Goal: Submit feedback/report problem

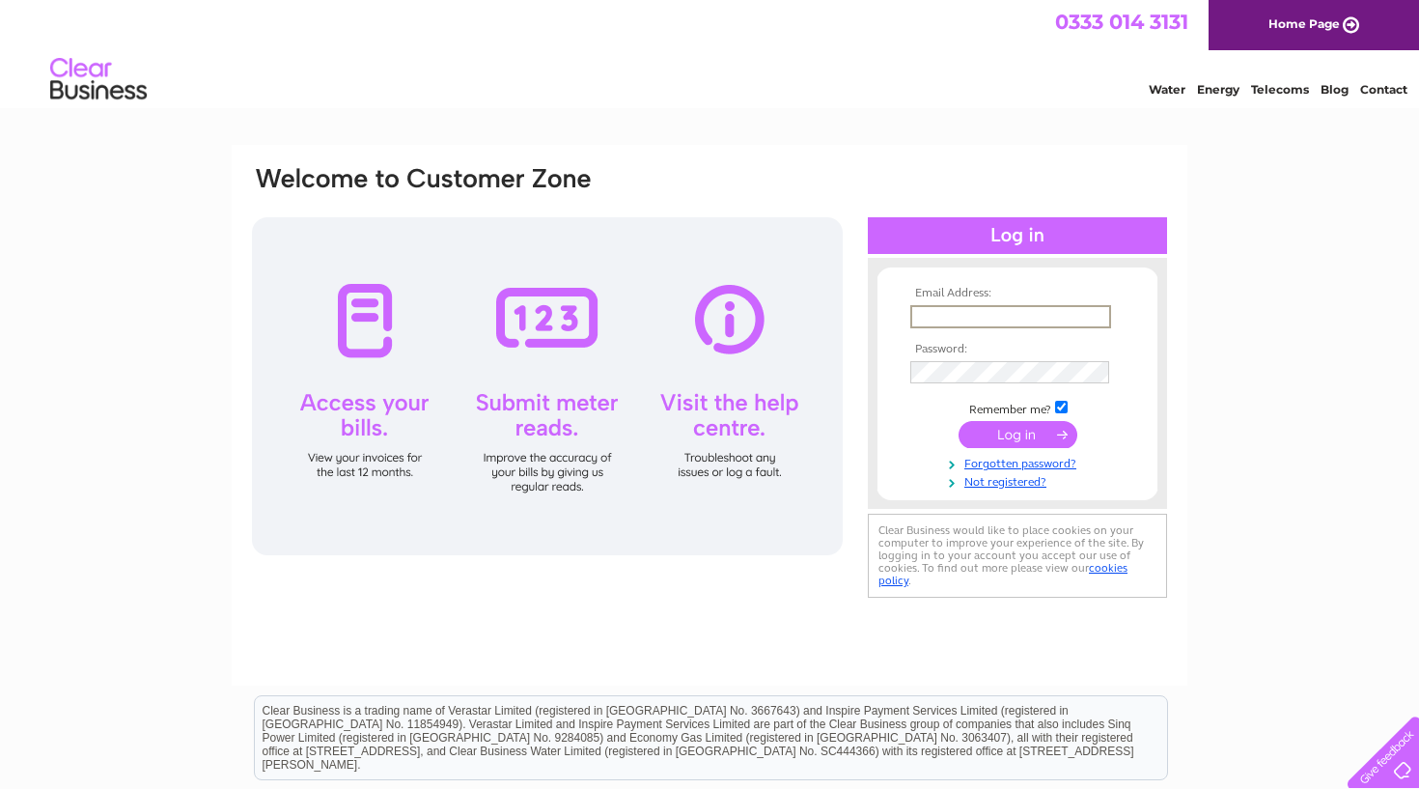
type input "enquiries@kirriemuirgolfclub.co.uk"
click at [1003, 439] on input "submit" at bounding box center [1018, 432] width 119 height 27
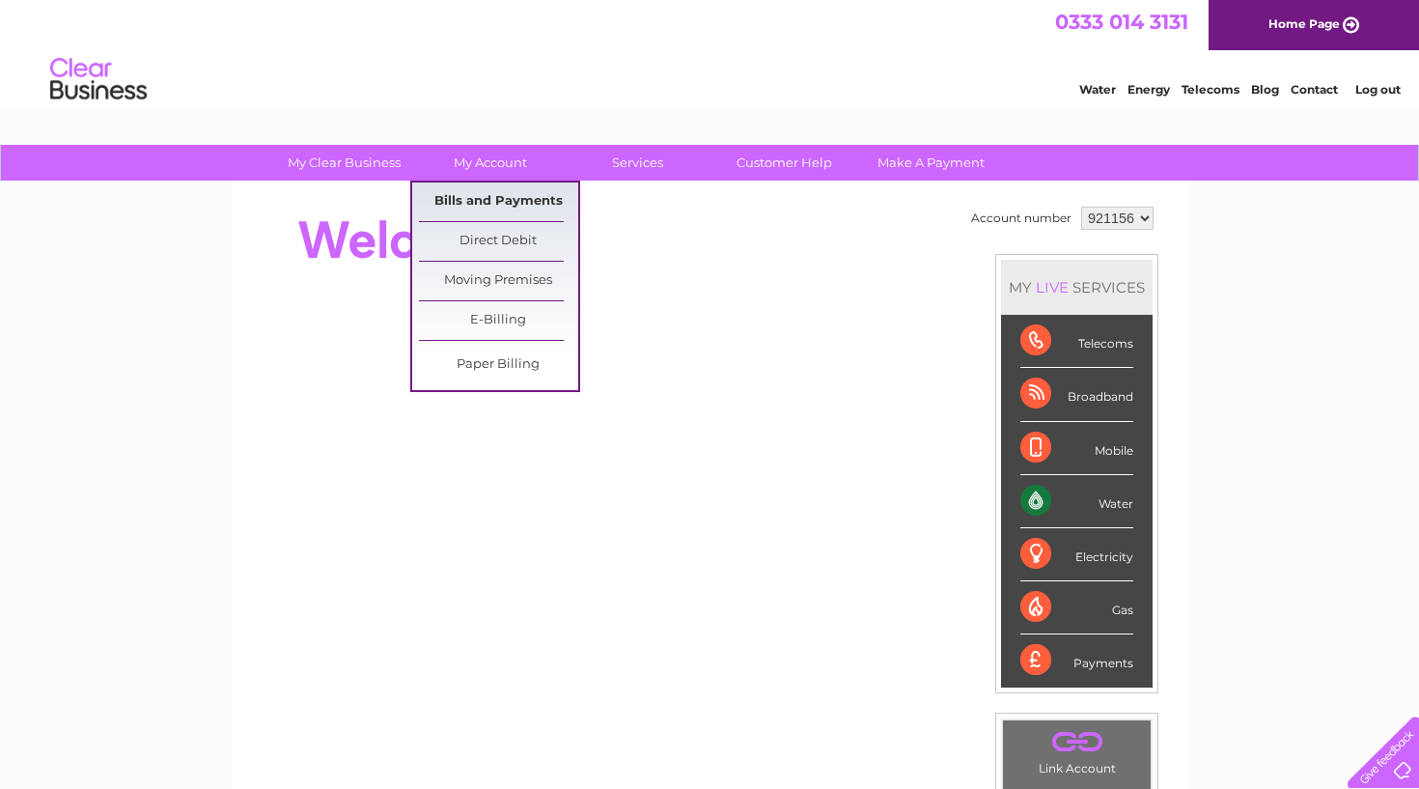
click at [459, 204] on link "Bills and Payments" at bounding box center [498, 201] width 159 height 39
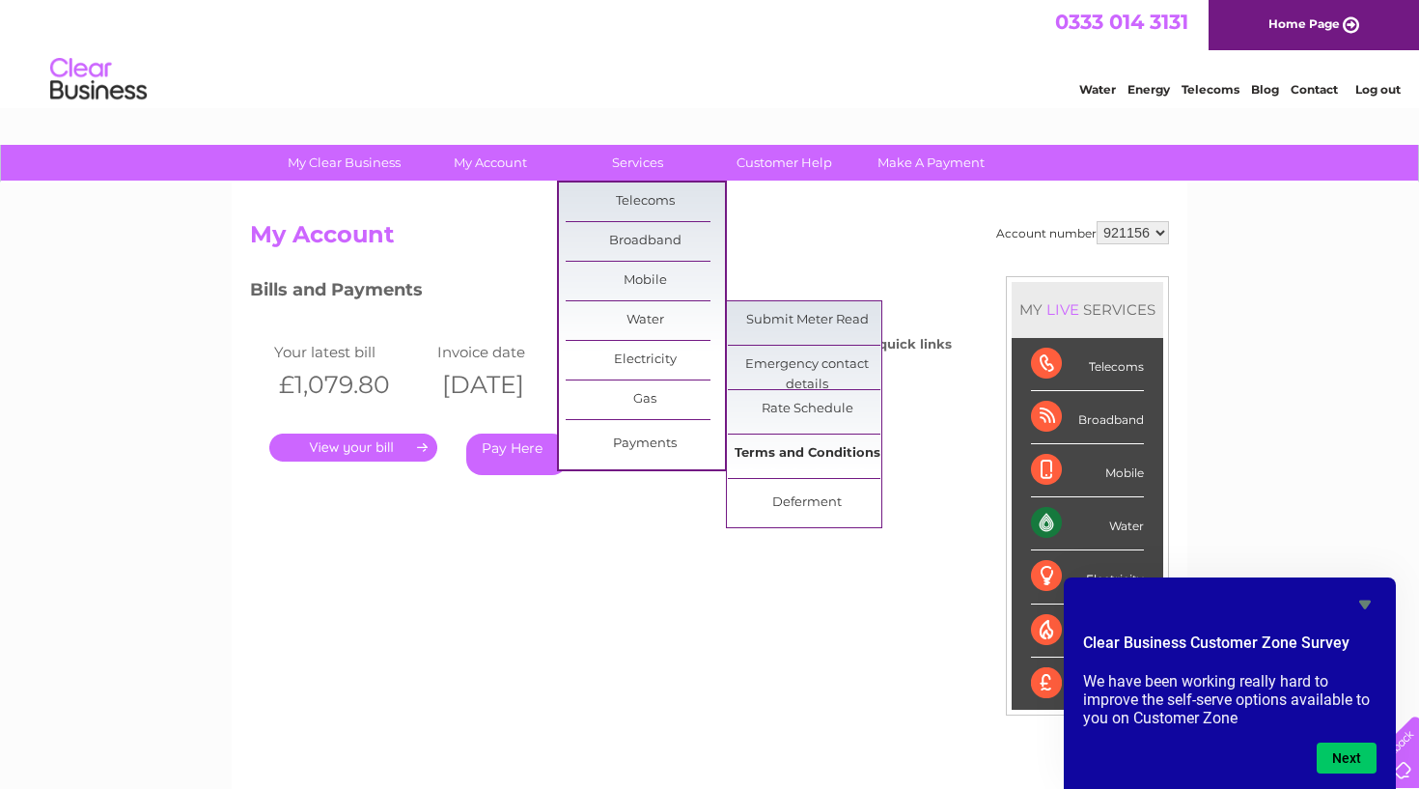
click at [787, 457] on link "Terms and Conditions" at bounding box center [807, 453] width 159 height 39
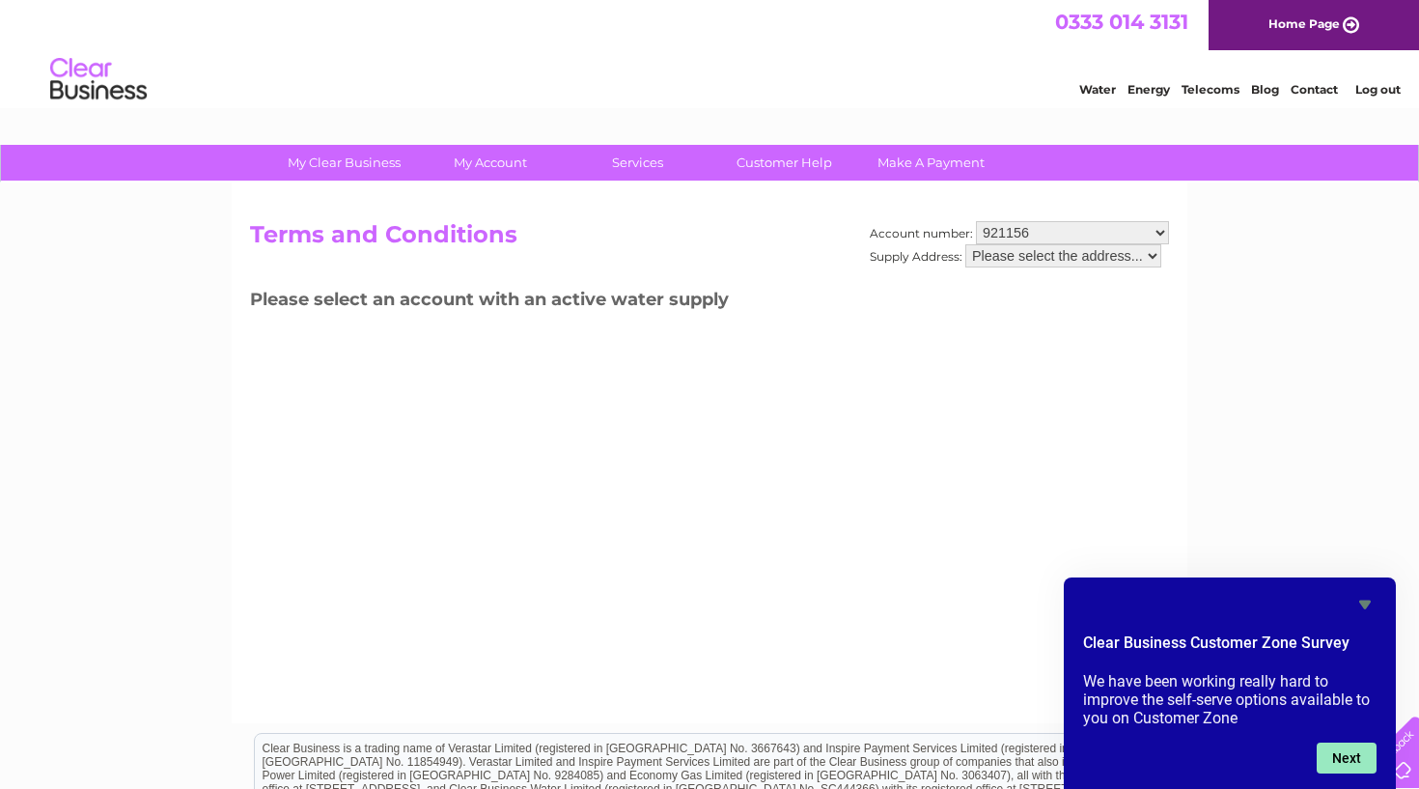
click at [1344, 758] on button "Next" at bounding box center [1347, 757] width 60 height 31
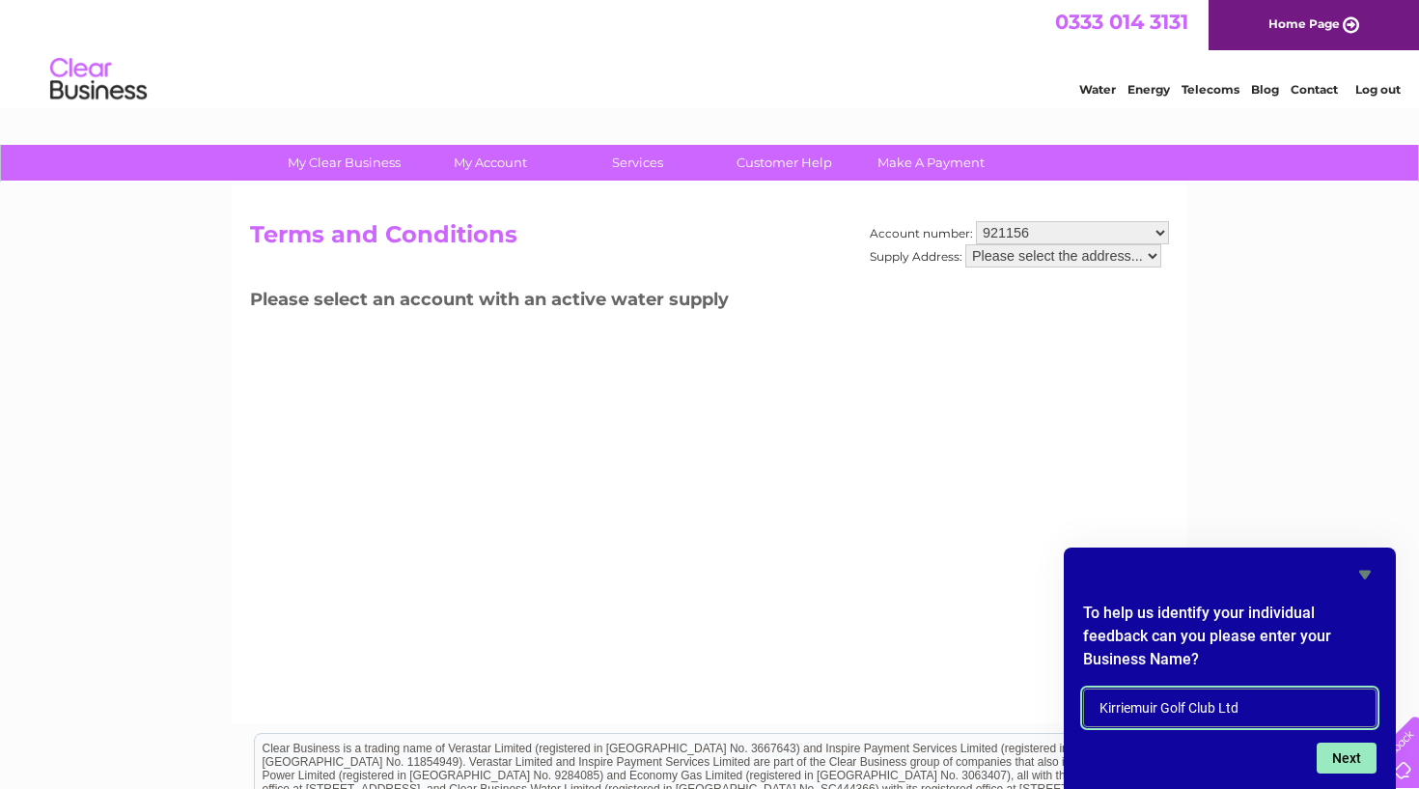
type input "Kirriemuir Golf Club Ltd"
click at [1356, 757] on button "Next" at bounding box center [1347, 757] width 60 height 31
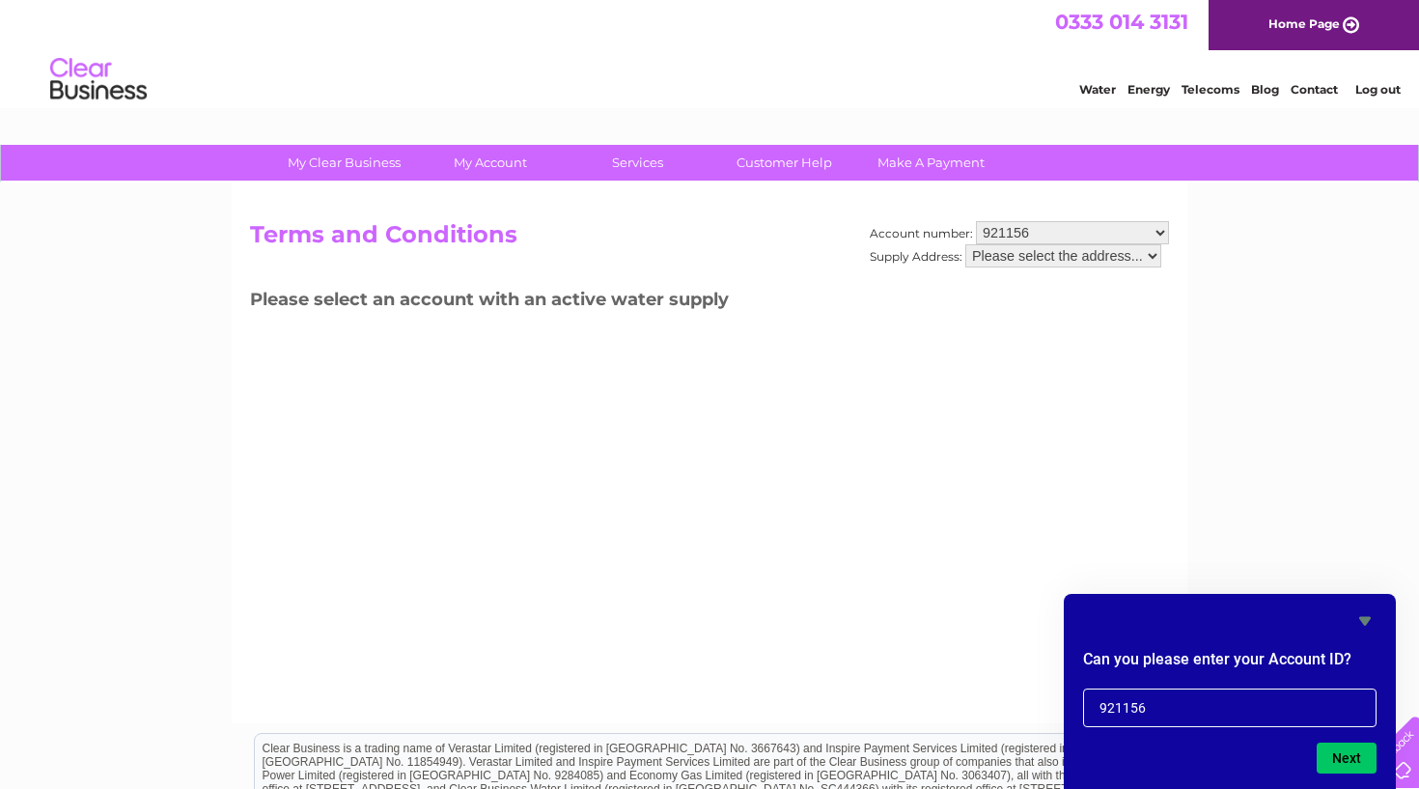
type input "921156"
click at [1335, 755] on button "Next" at bounding box center [1347, 757] width 60 height 31
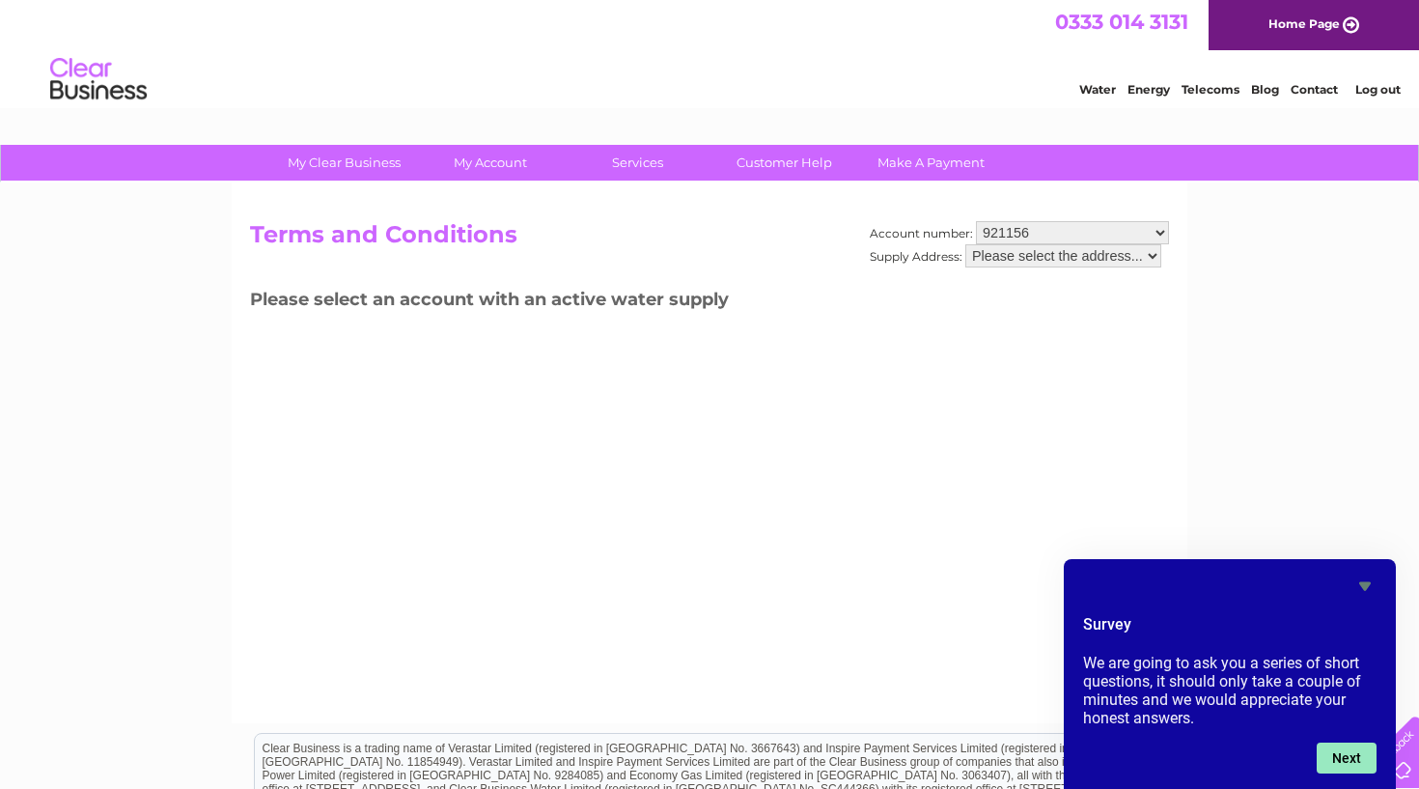
click at [1348, 757] on button "Next" at bounding box center [1347, 757] width 60 height 31
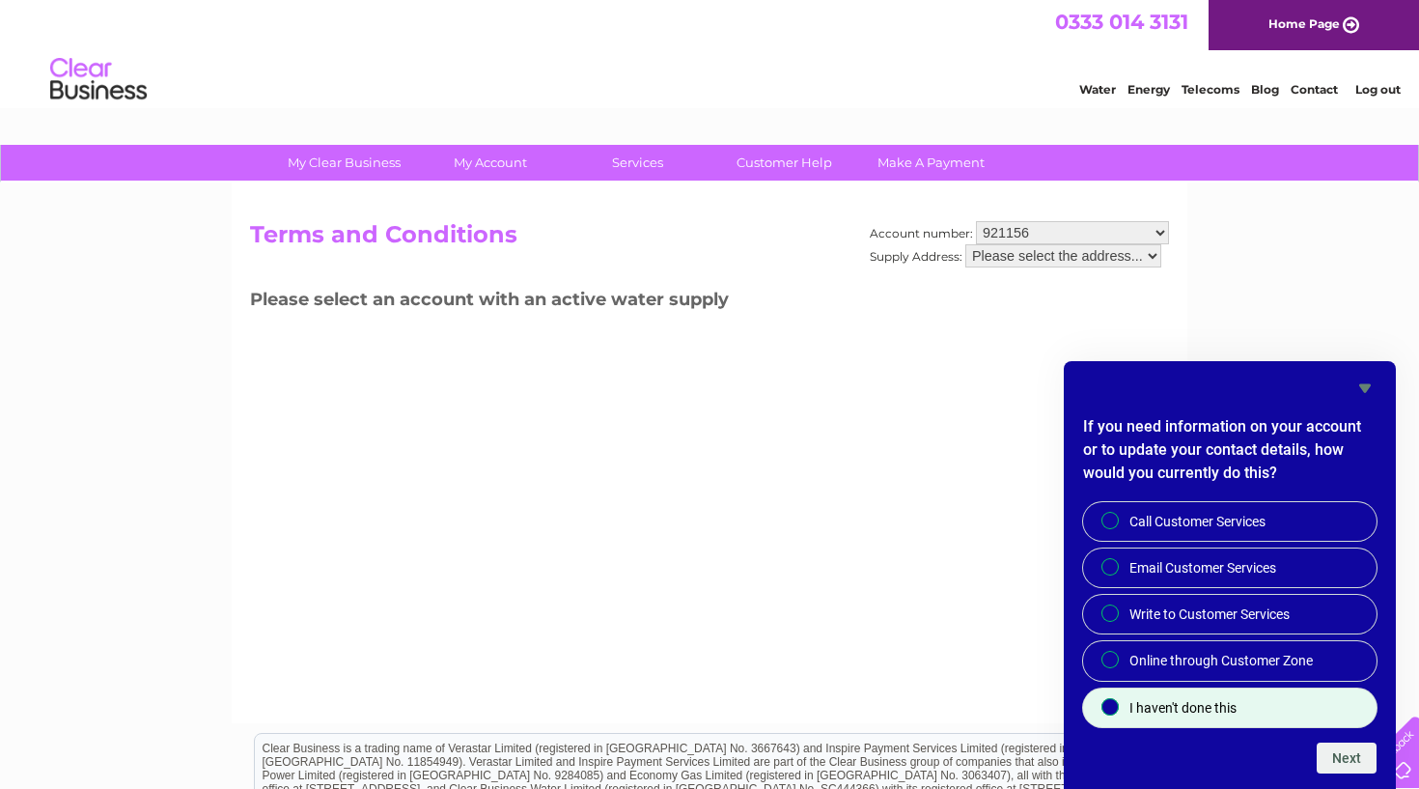
click at [1111, 708] on input "I haven't done this" at bounding box center [1111, 708] width 13 height 13
radio input "true"
click at [1343, 757] on button "Next" at bounding box center [1347, 757] width 60 height 31
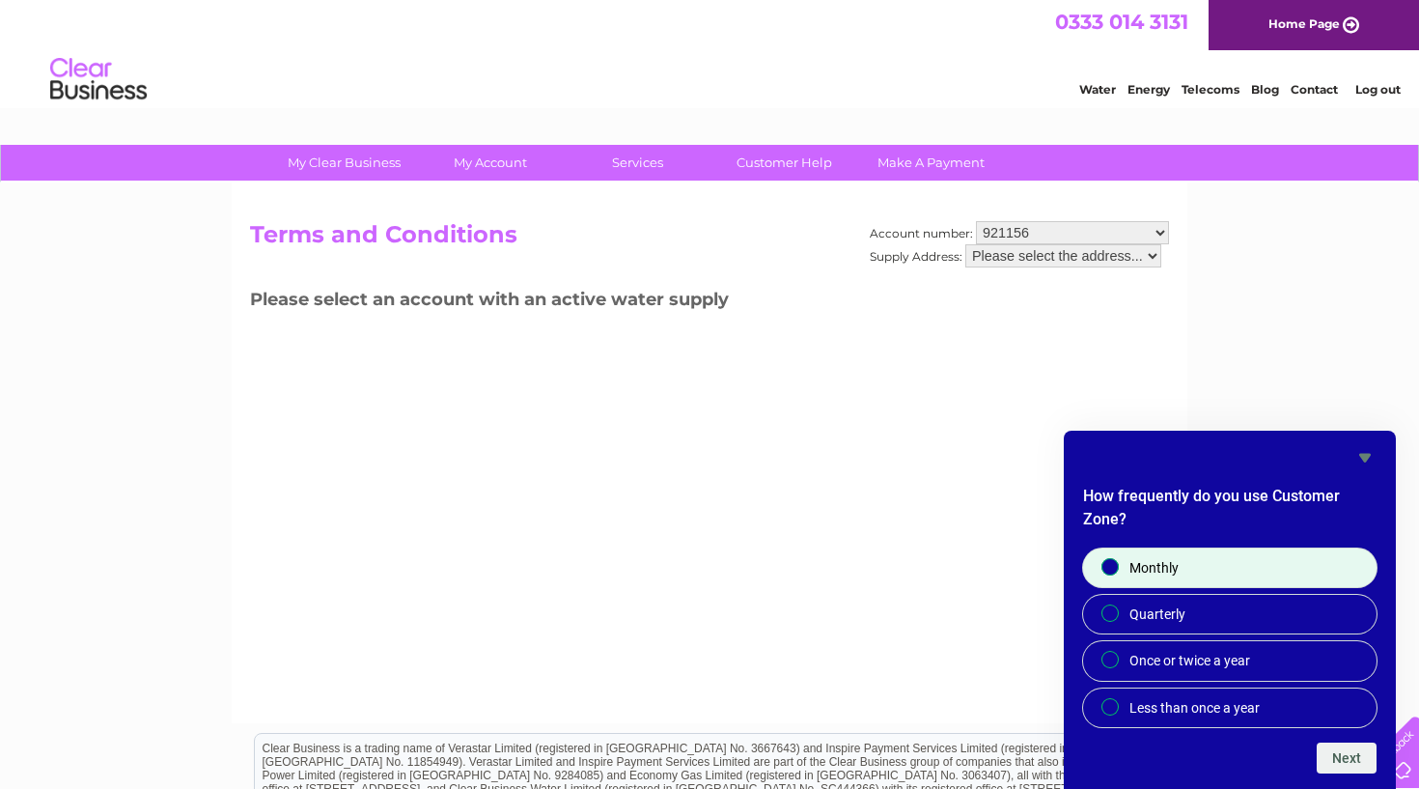
click at [1104, 573] on span at bounding box center [1110, 566] width 17 height 17
click at [1105, 573] on input "Monthly" at bounding box center [1111, 568] width 13 height 13
radio input "true"
click at [1348, 754] on button "Next" at bounding box center [1347, 757] width 60 height 31
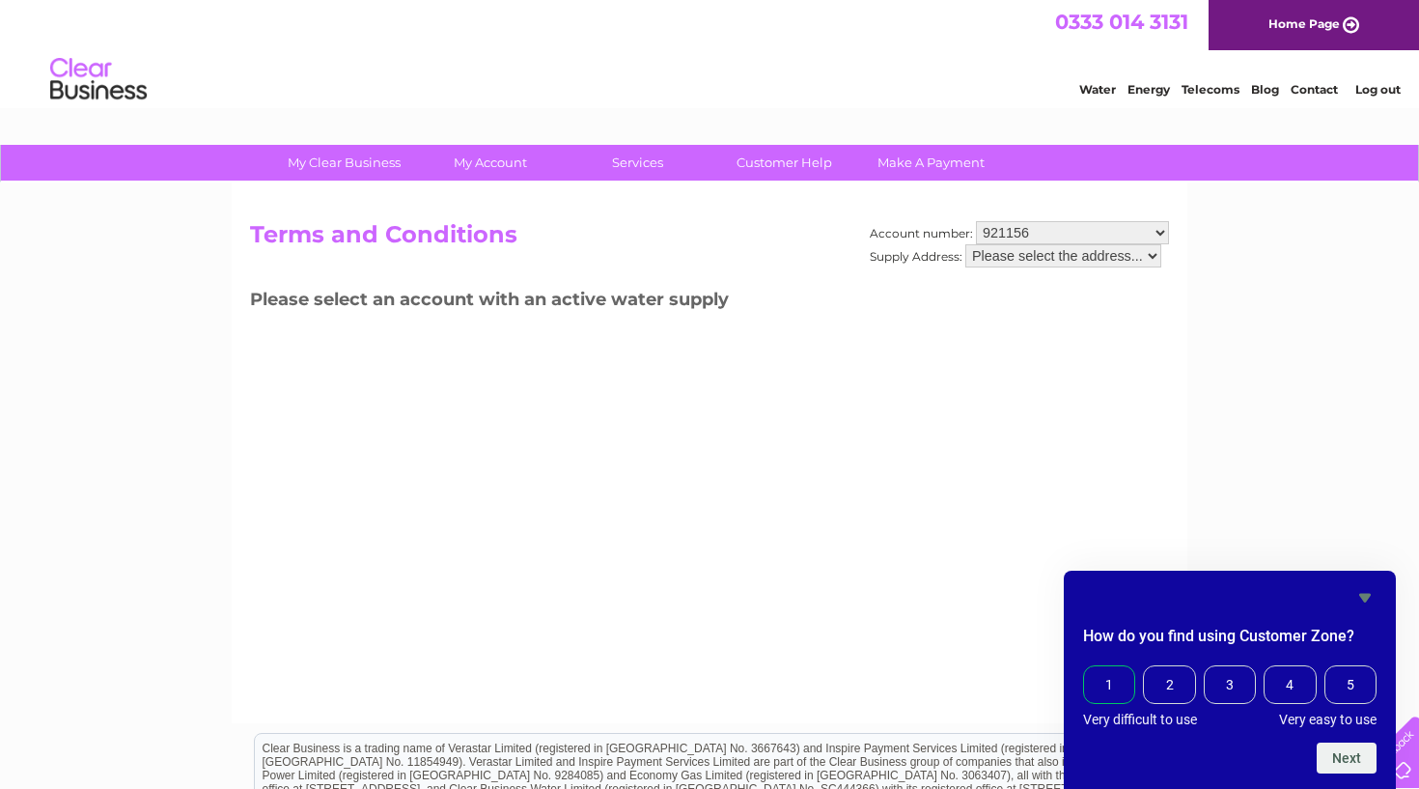
click at [1105, 686] on span "1" at bounding box center [1109, 684] width 52 height 39
click at [1088, 668] on input "1" at bounding box center [1088, 668] width 0 height 0
click at [1351, 758] on button "Next" at bounding box center [1347, 757] width 60 height 31
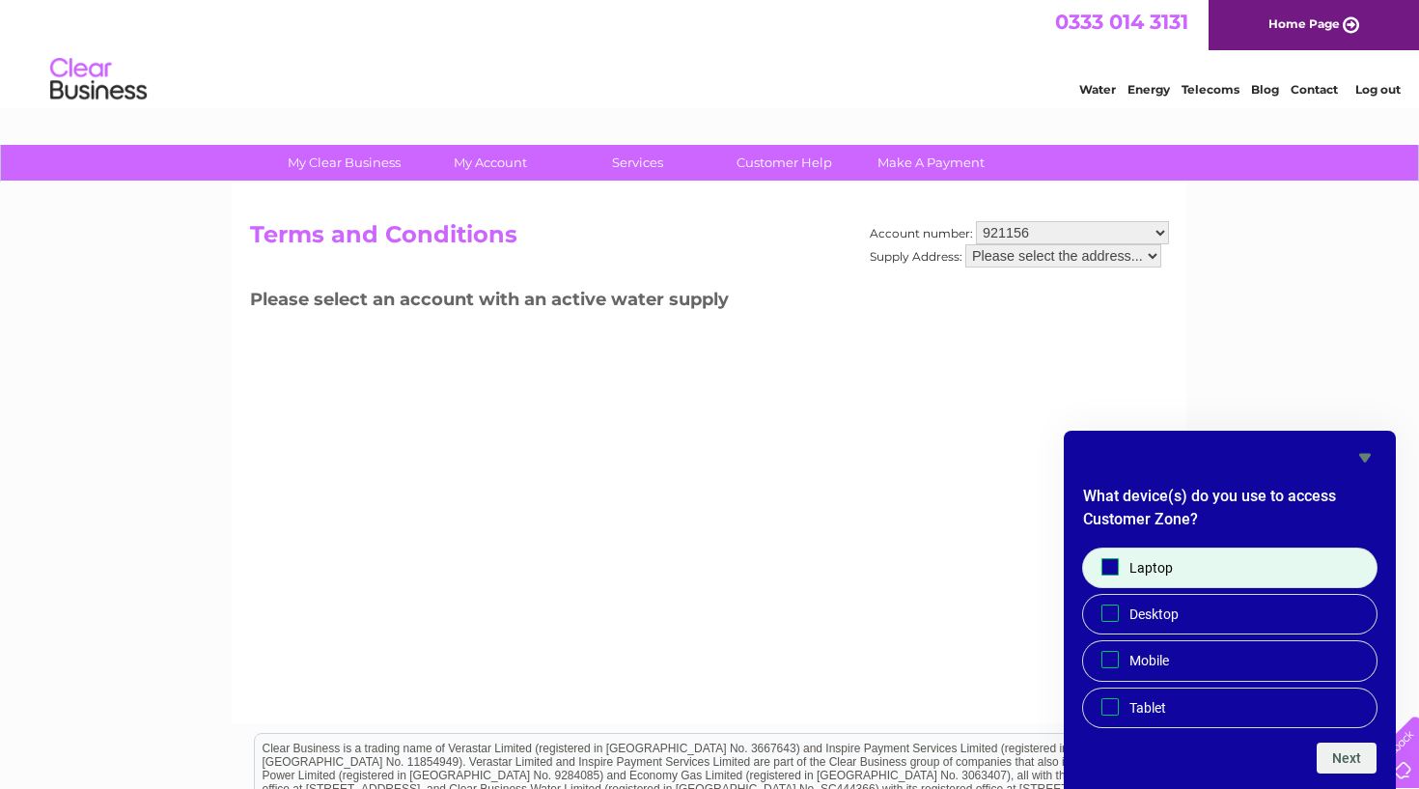
click at [1109, 571] on input "Laptop" at bounding box center [1110, 566] width 13 height 13
checkbox input "true"
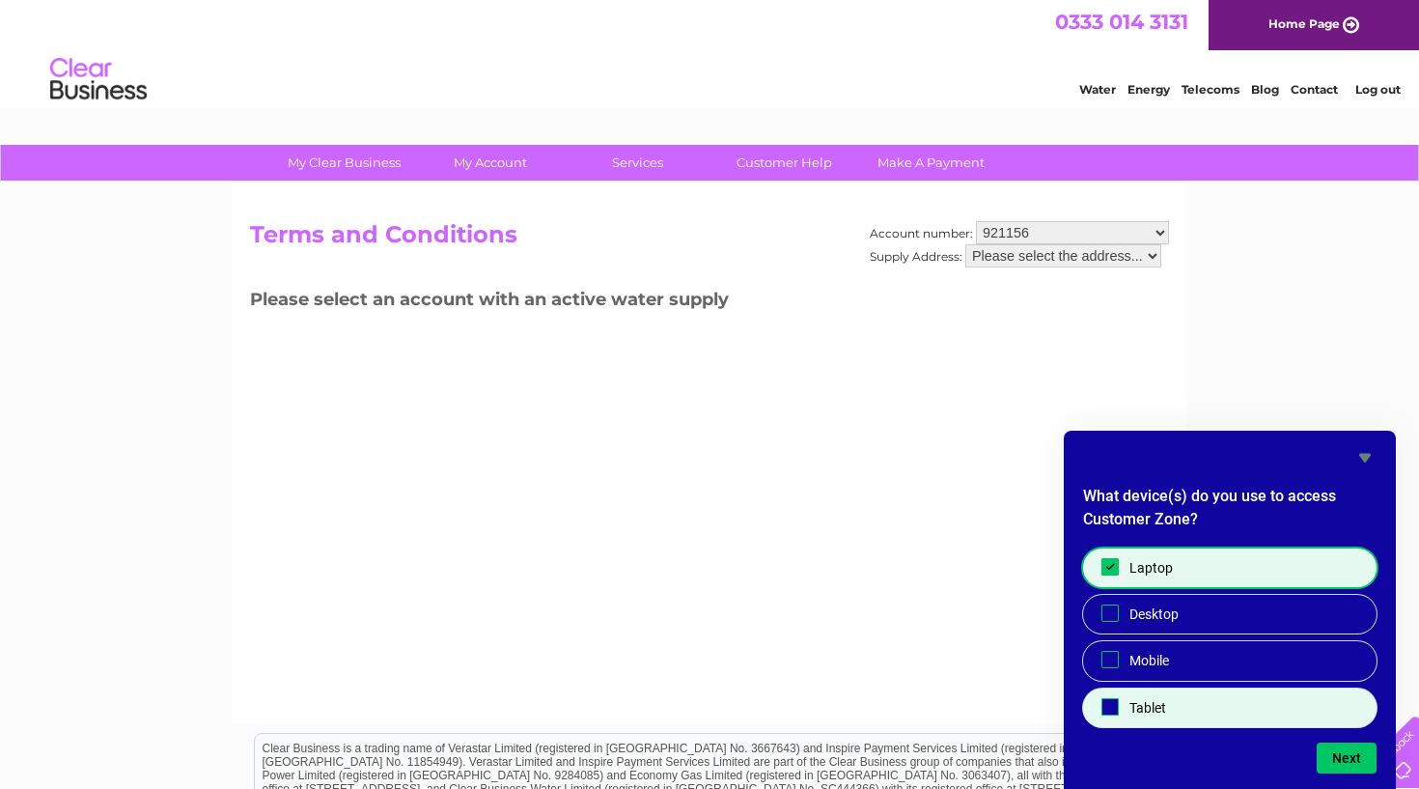
click at [1110, 706] on input "Tablet" at bounding box center [1110, 706] width 13 height 13
checkbox input "true"
click at [1114, 564] on input "Laptop" at bounding box center [1110, 566] width 13 height 13
checkbox input "false"
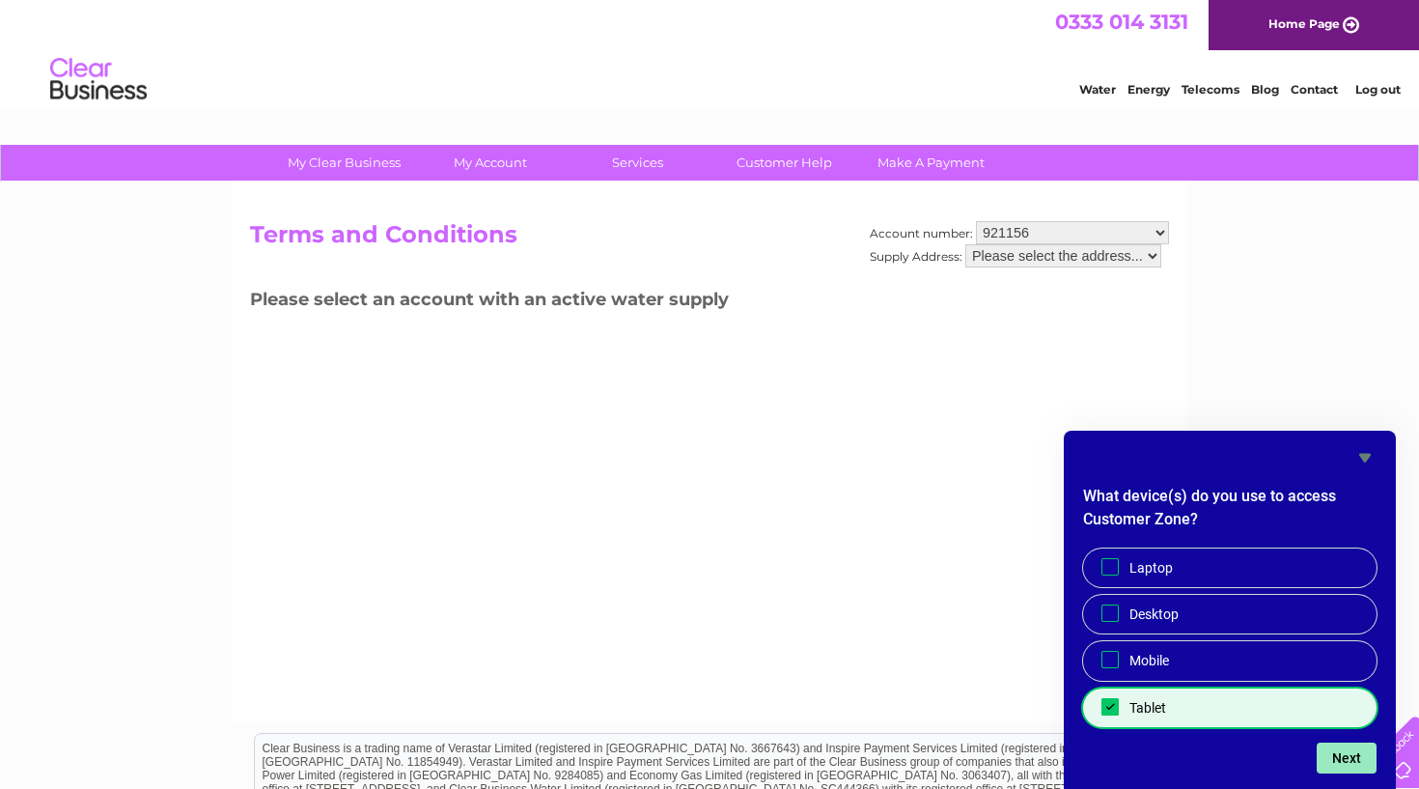
click at [1347, 754] on button "Next" at bounding box center [1347, 757] width 60 height 31
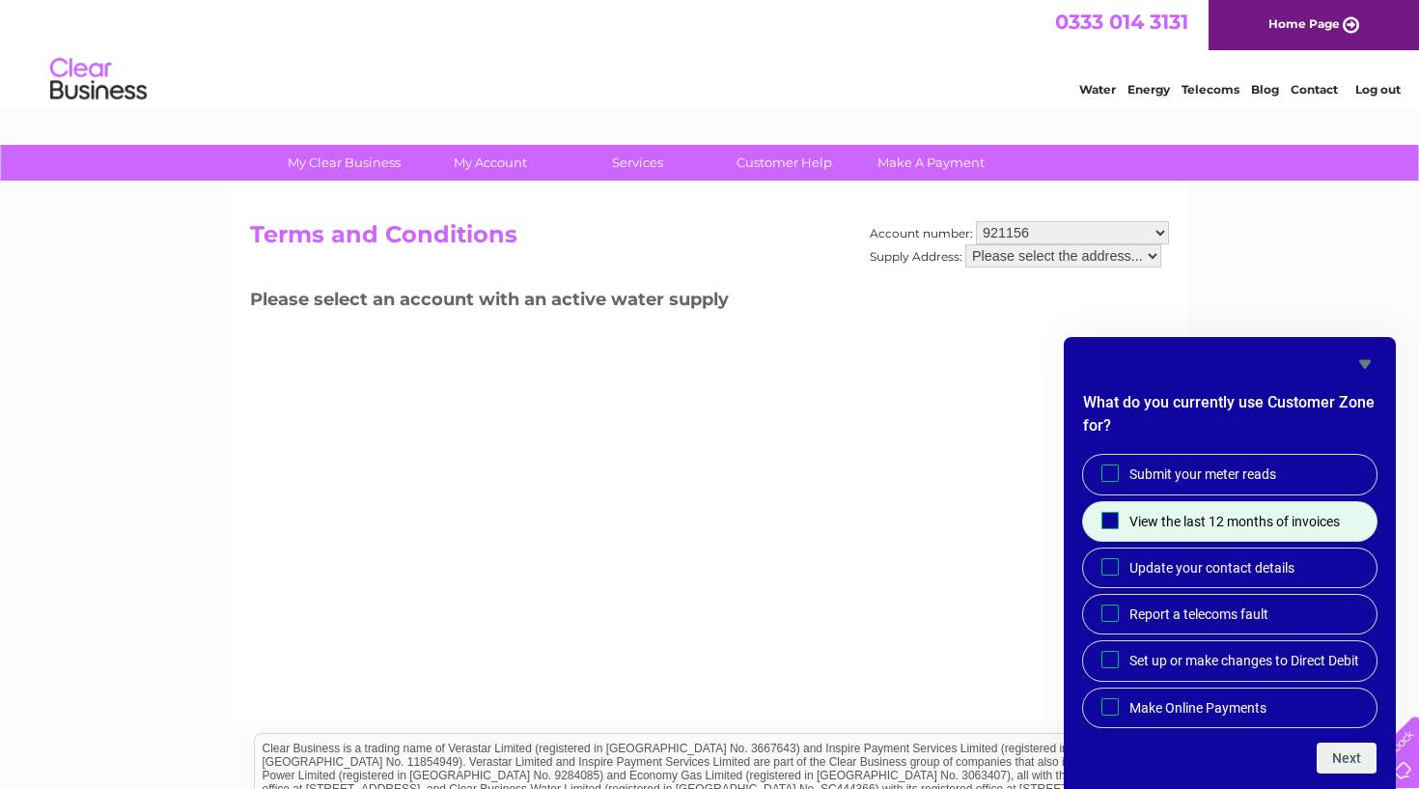
click at [1106, 514] on input "View the last 12 months of invoices" at bounding box center [1110, 520] width 13 height 13
checkbox input "true"
click at [1347, 758] on button "Next" at bounding box center [1347, 757] width 60 height 31
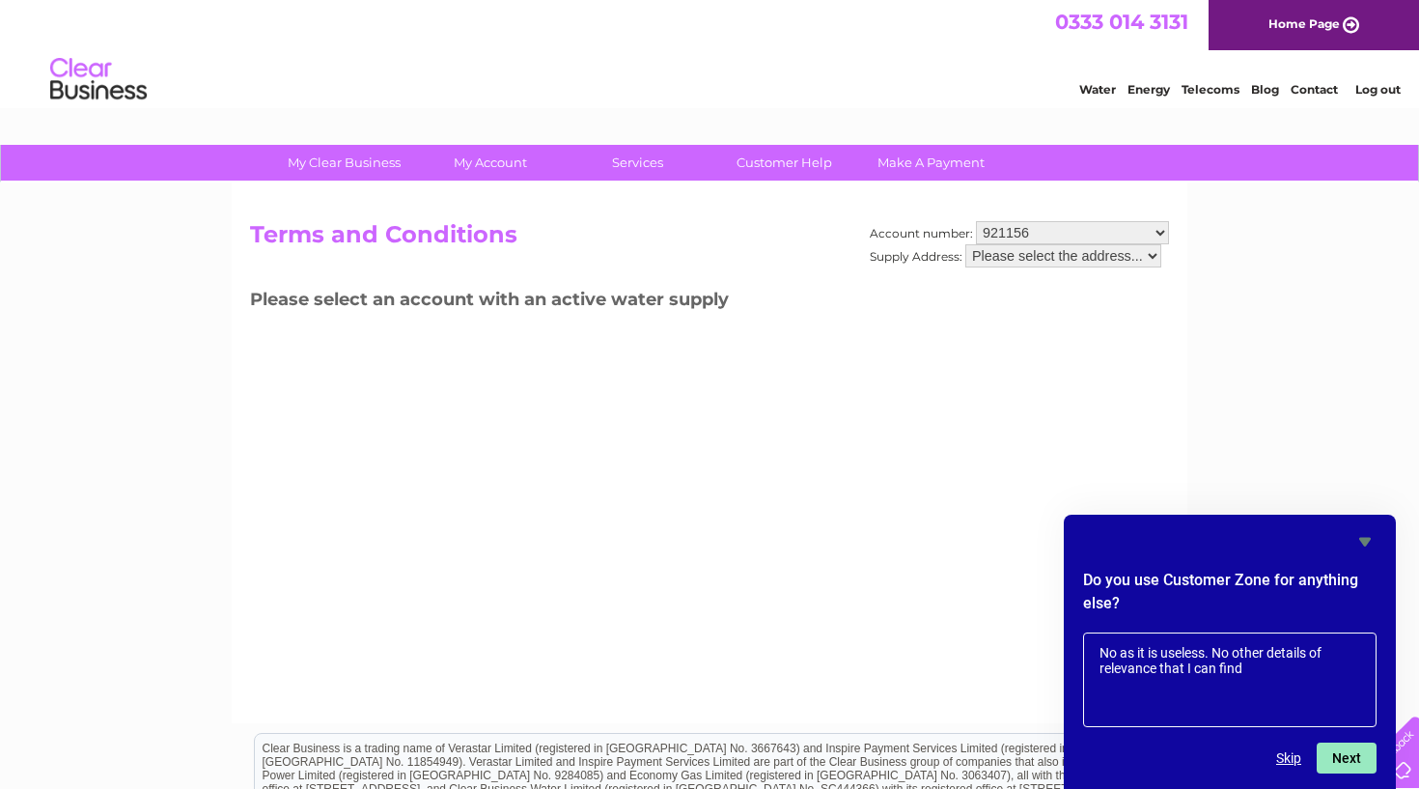
type textarea "No as it is useless. No other details of relevance that I can find"
click at [1351, 757] on button "Next" at bounding box center [1347, 757] width 60 height 31
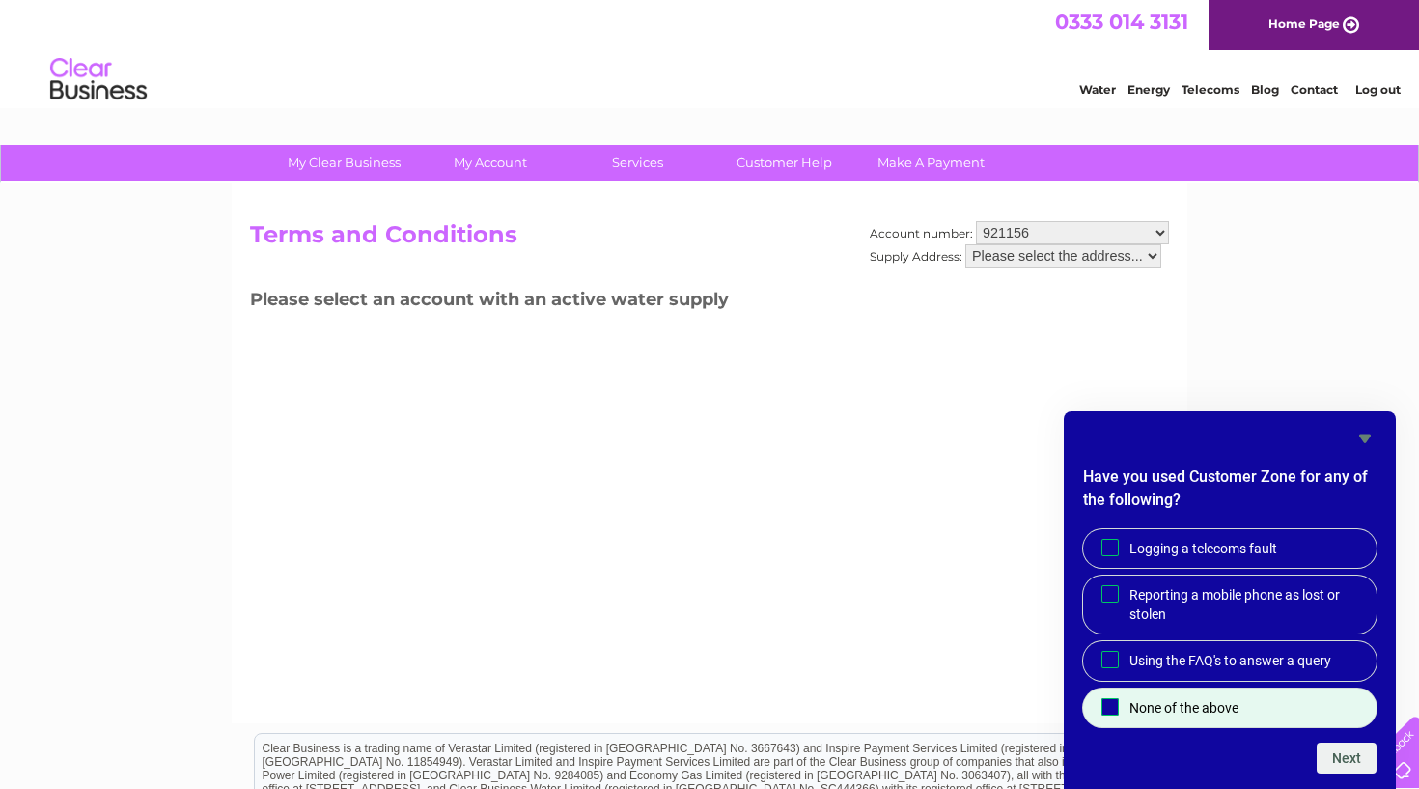
click at [1111, 706] on input "None of the above" at bounding box center [1110, 706] width 13 height 13
checkbox input "true"
click at [1354, 754] on button "Next" at bounding box center [1347, 757] width 60 height 31
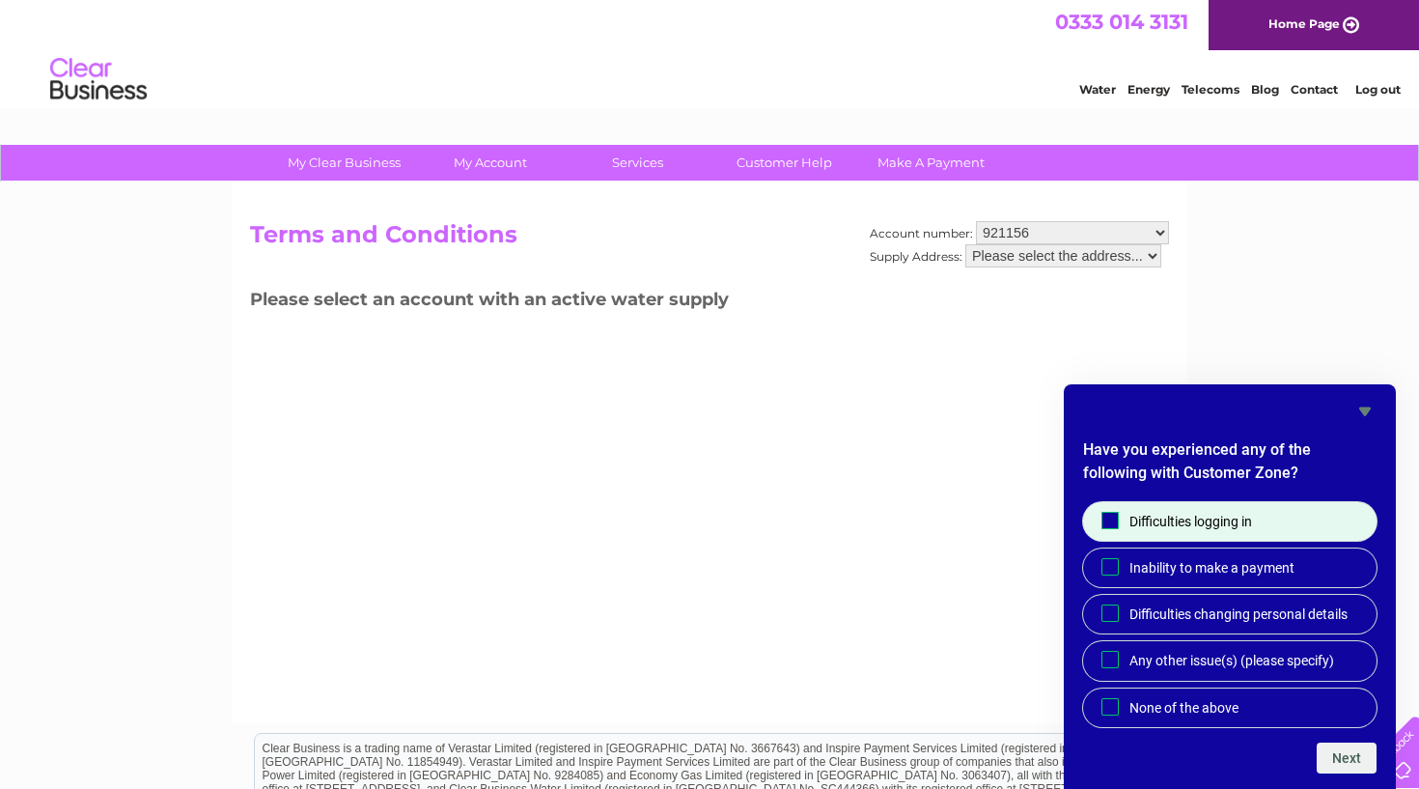
click at [1106, 523] on input "Difficulties logging in" at bounding box center [1110, 520] width 13 height 13
checkbox input "true"
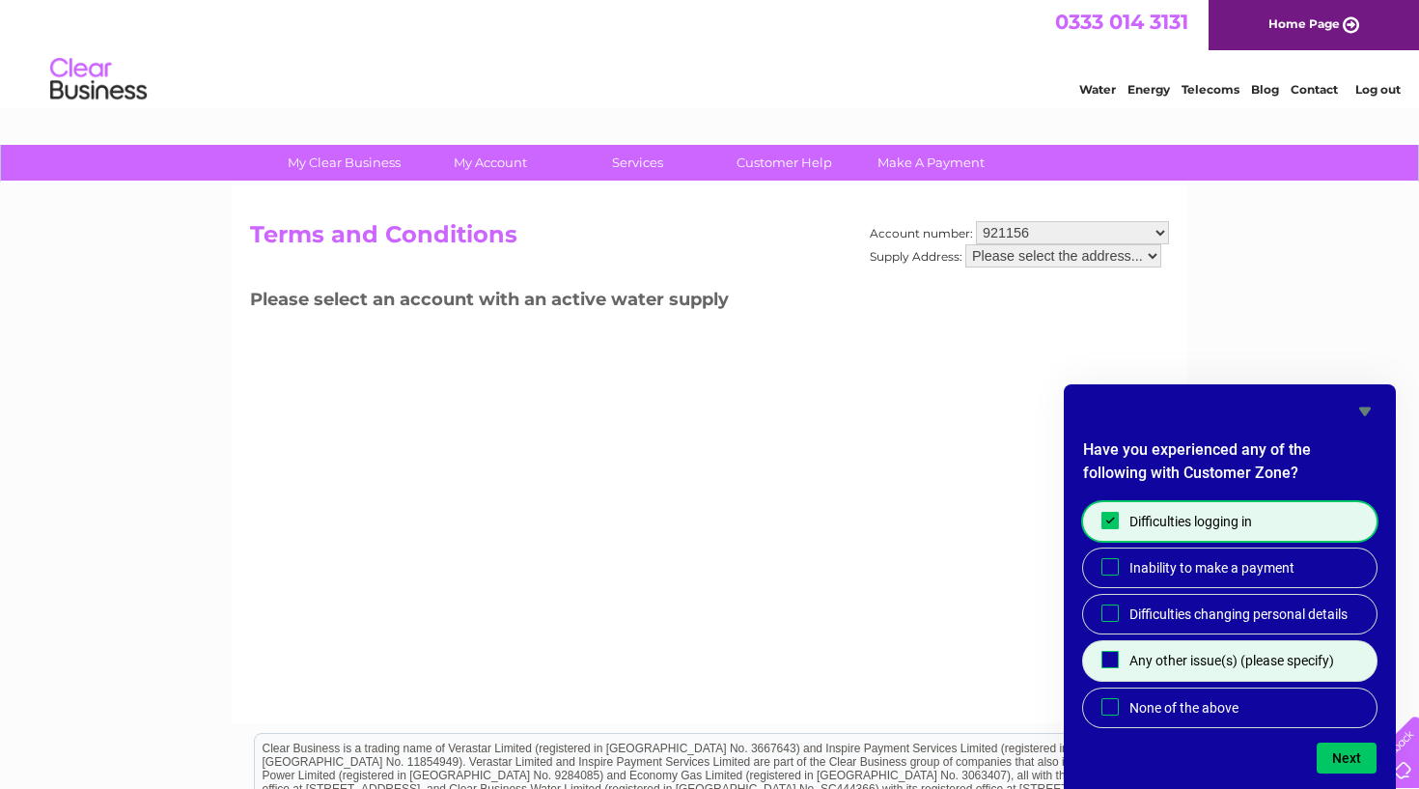
click at [1110, 660] on input "Any other issue(s) (please specify)" at bounding box center [1110, 660] width 13 height 13
checkbox input "true"
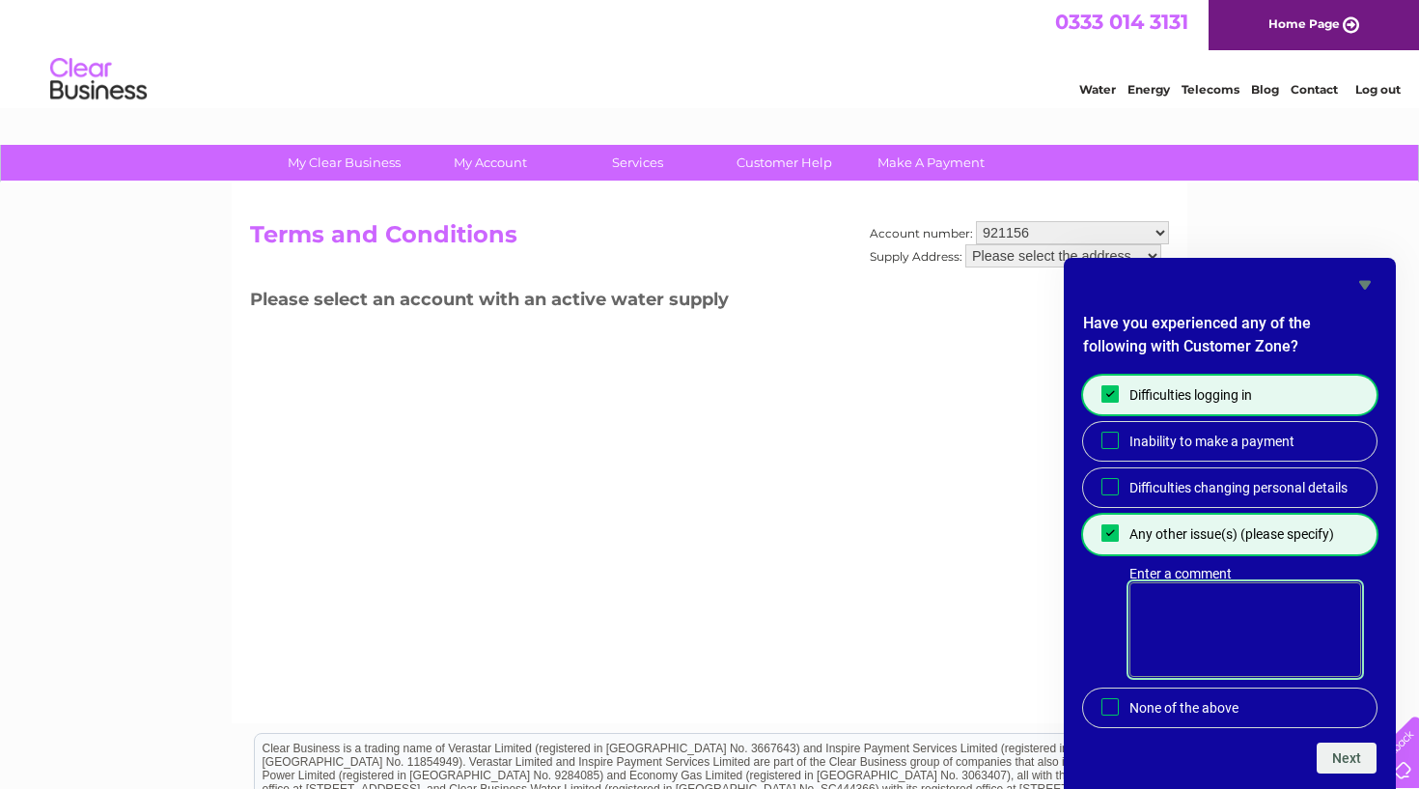
click at [1157, 618] on textarea "Enter a comment" at bounding box center [1246, 629] width 232 height 95
type textarea "Finding contract details"
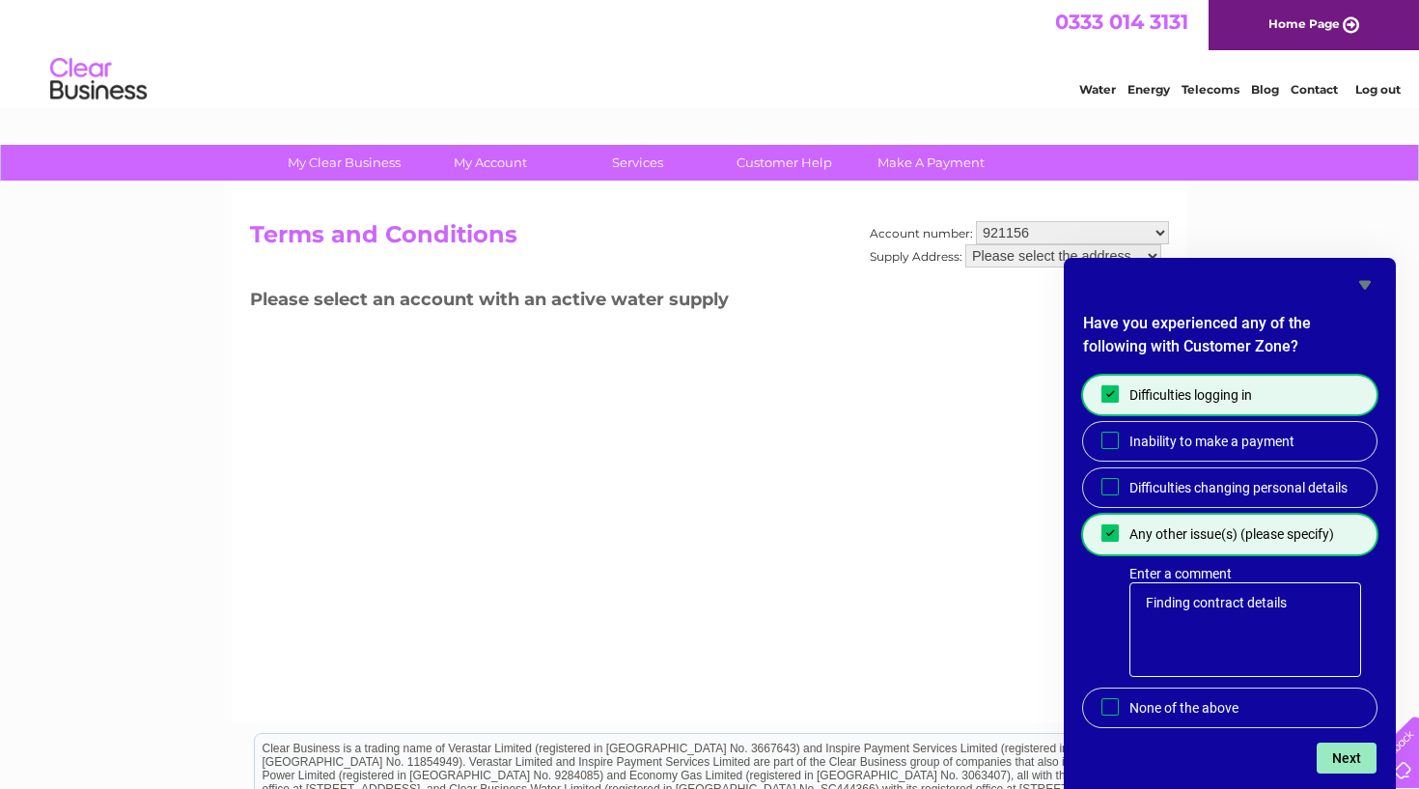
click at [1356, 760] on button "Next" at bounding box center [1347, 757] width 60 height 31
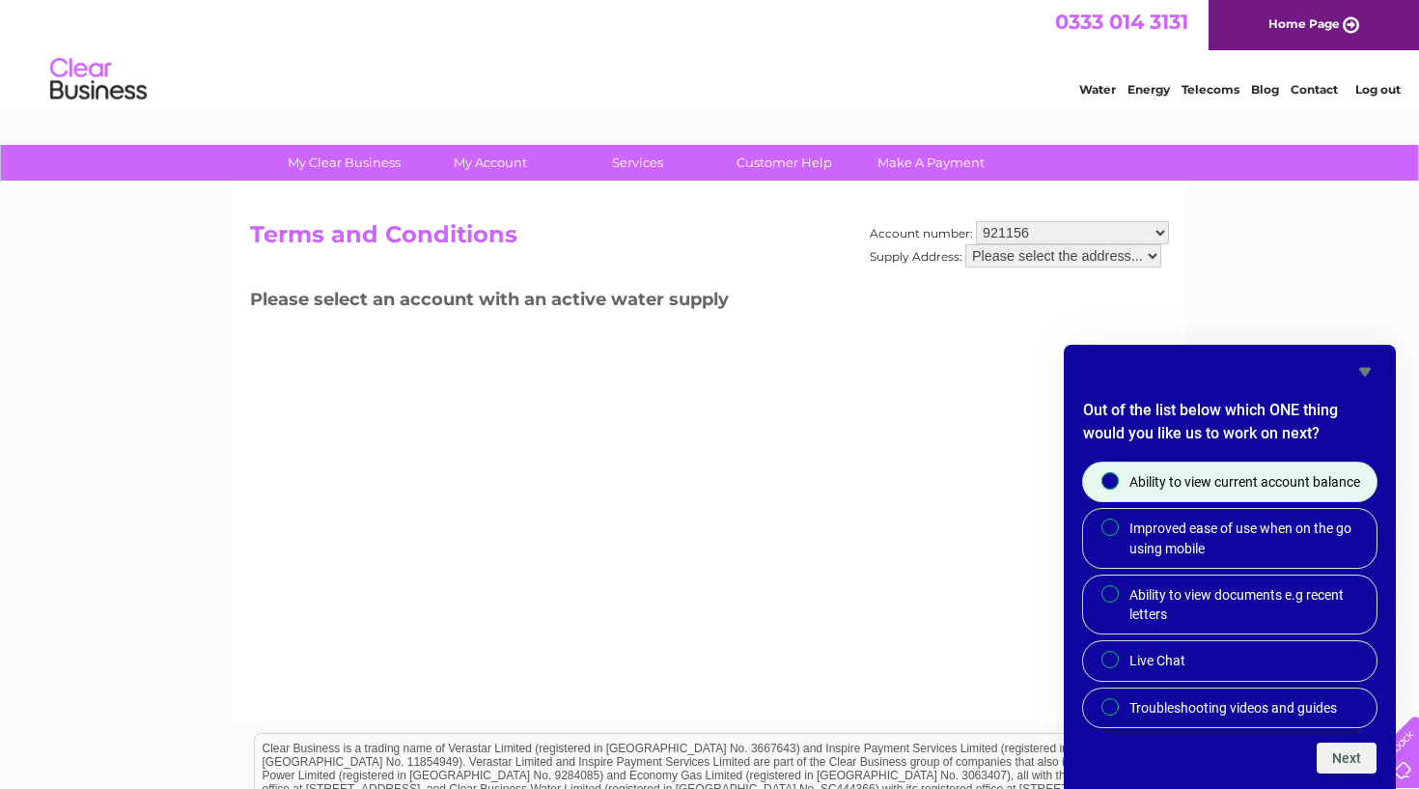
click at [1111, 482] on input "Ability to view current account balance" at bounding box center [1111, 482] width 13 height 13
radio input "true"
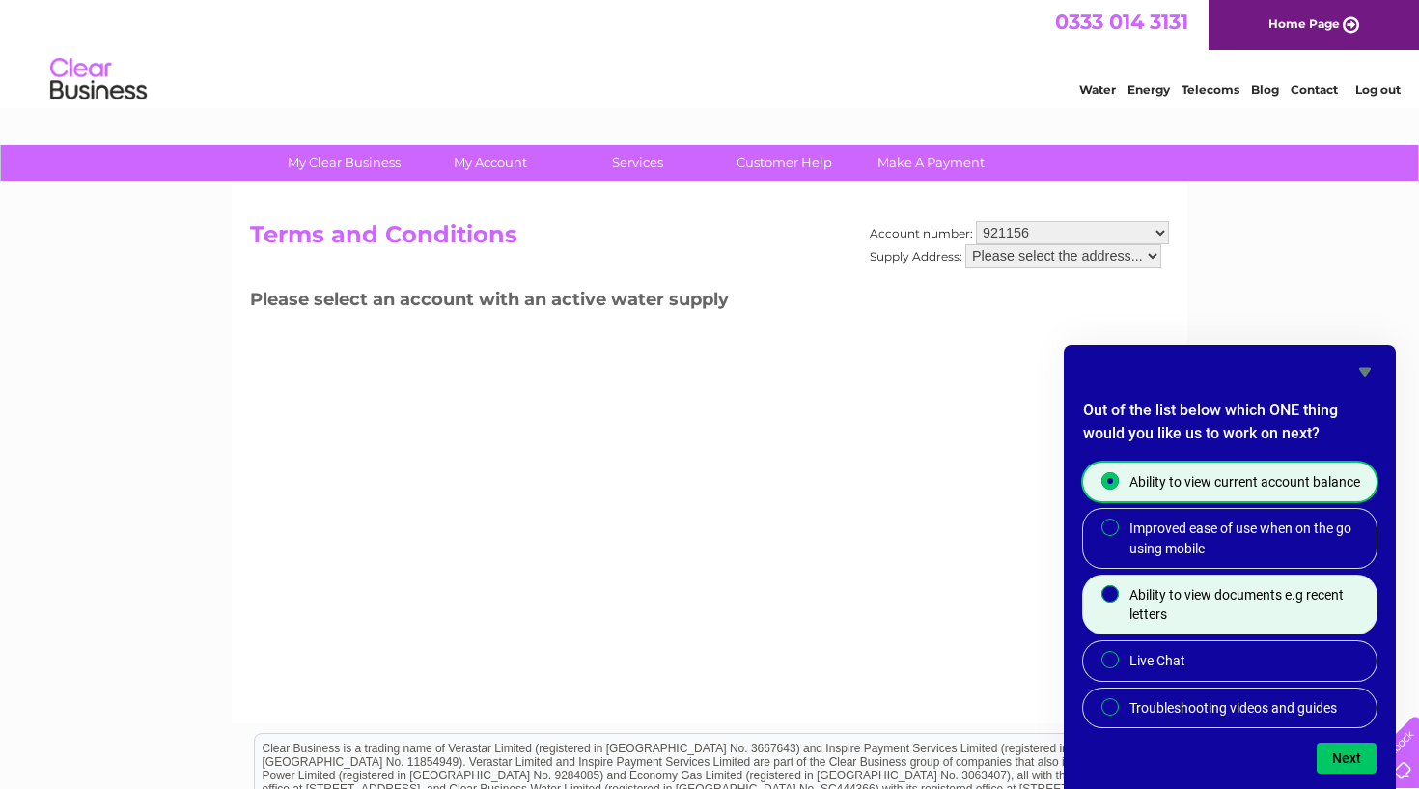
click at [1110, 593] on input "Ability to view documents e.g recent letters" at bounding box center [1111, 595] width 13 height 13
radio input "true"
radio input "false"
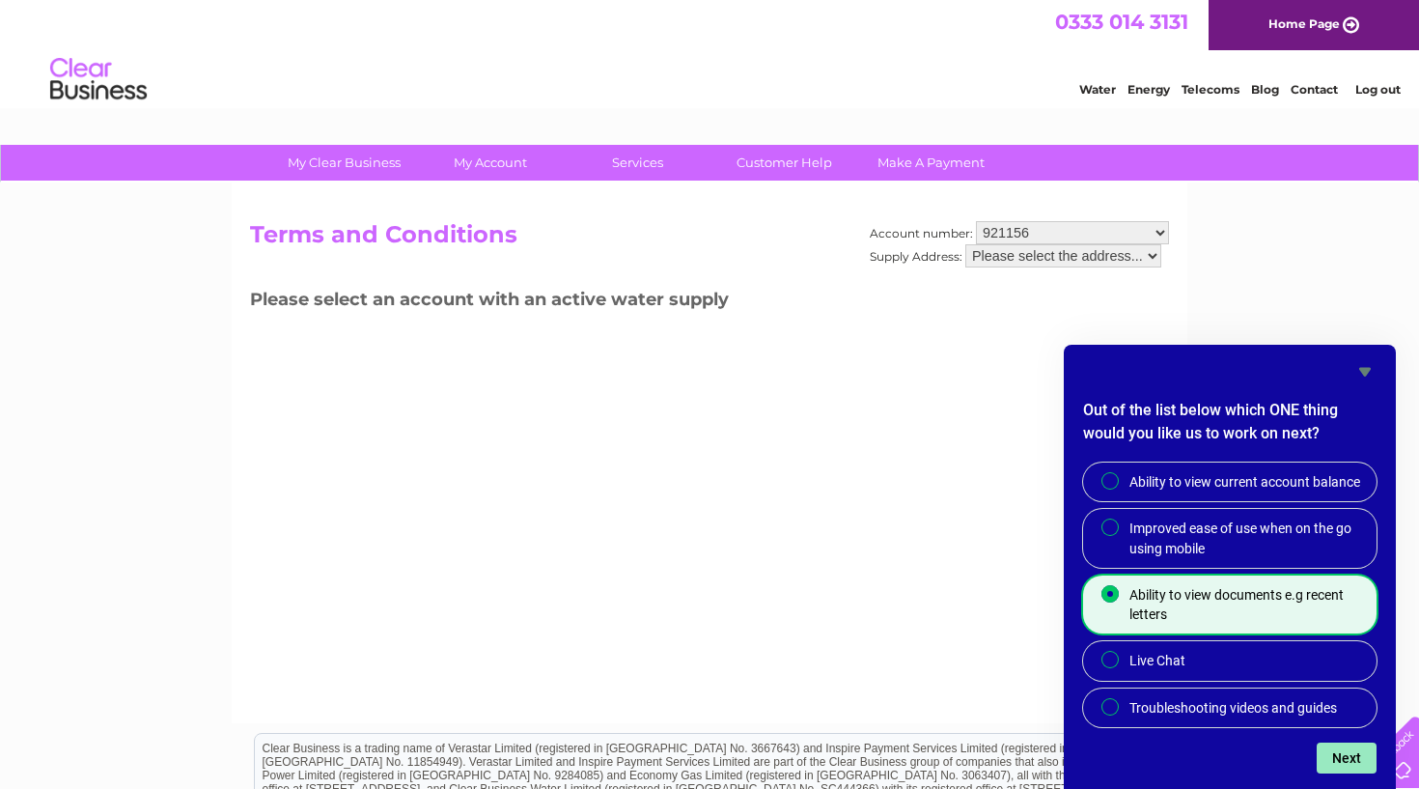
click at [1339, 756] on button "Next" at bounding box center [1347, 757] width 60 height 31
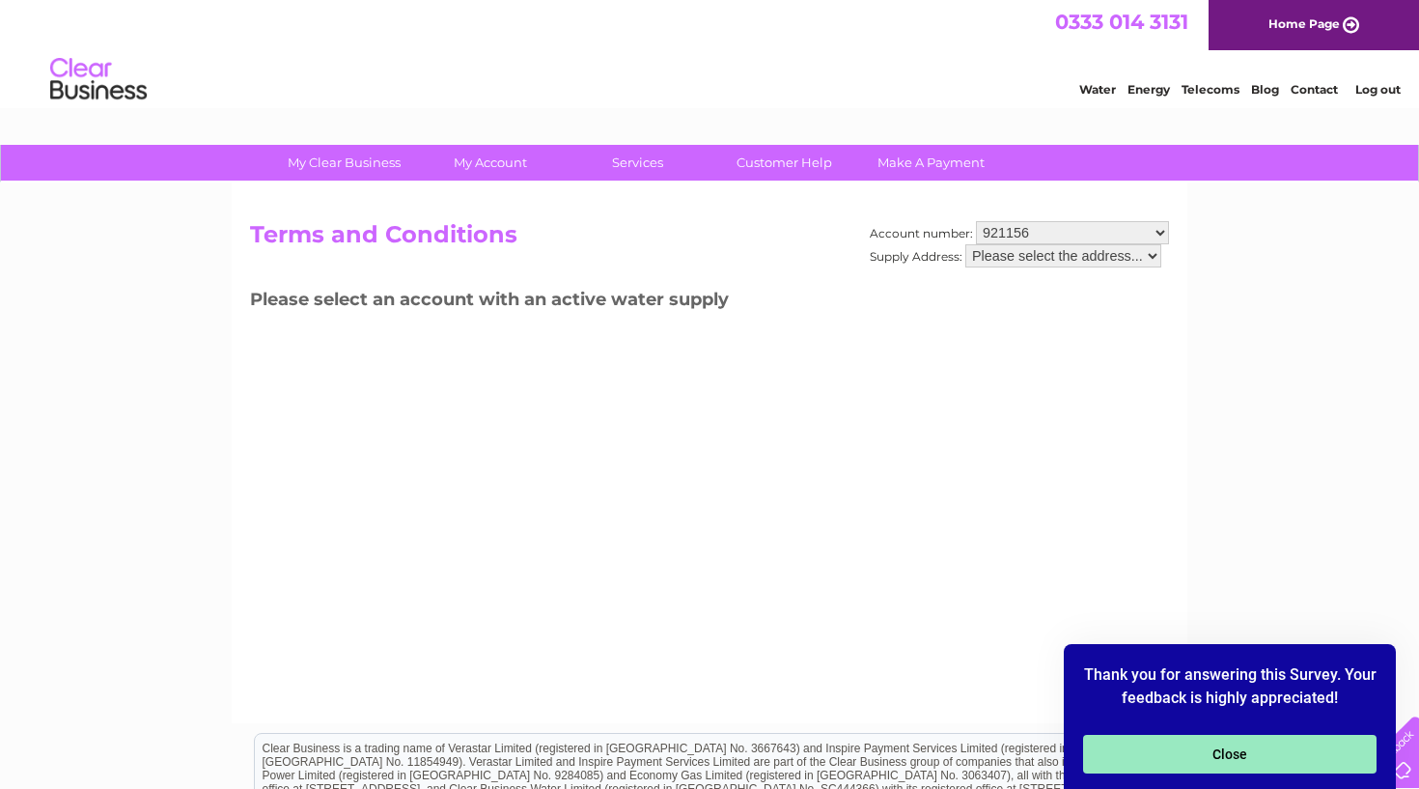
click at [1224, 752] on button "Close" at bounding box center [1230, 754] width 294 height 39
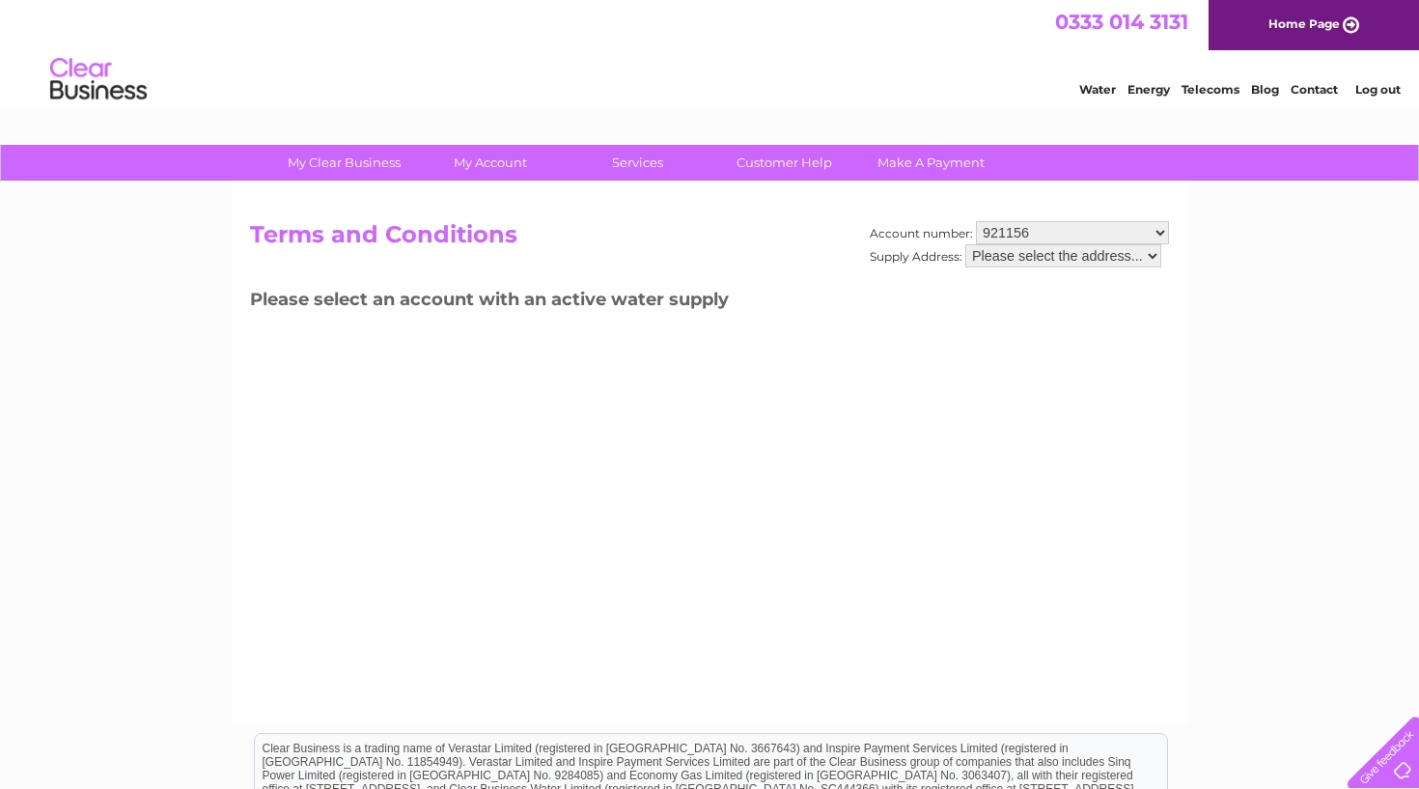
click at [1091, 89] on link "Water" at bounding box center [1097, 89] width 37 height 14
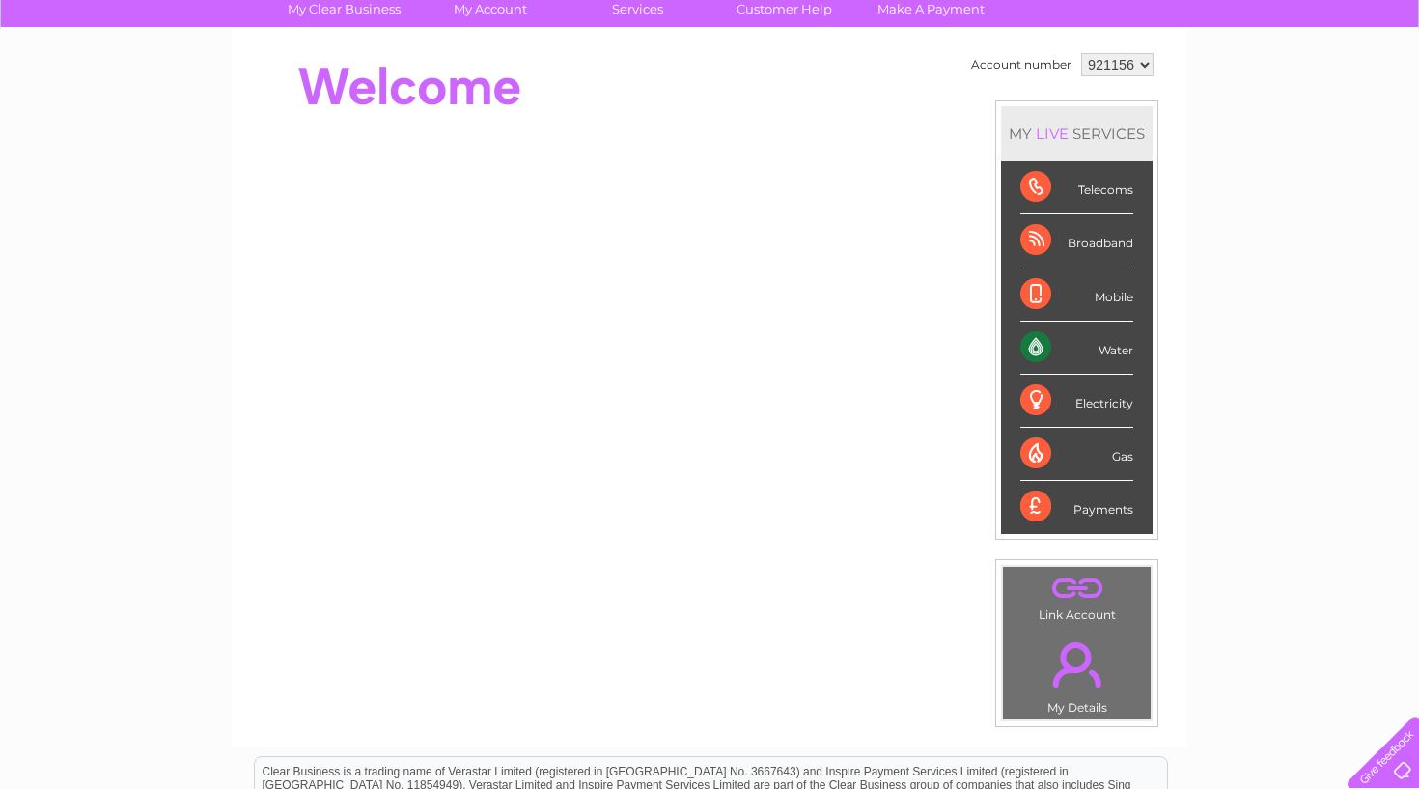
scroll to position [146, 0]
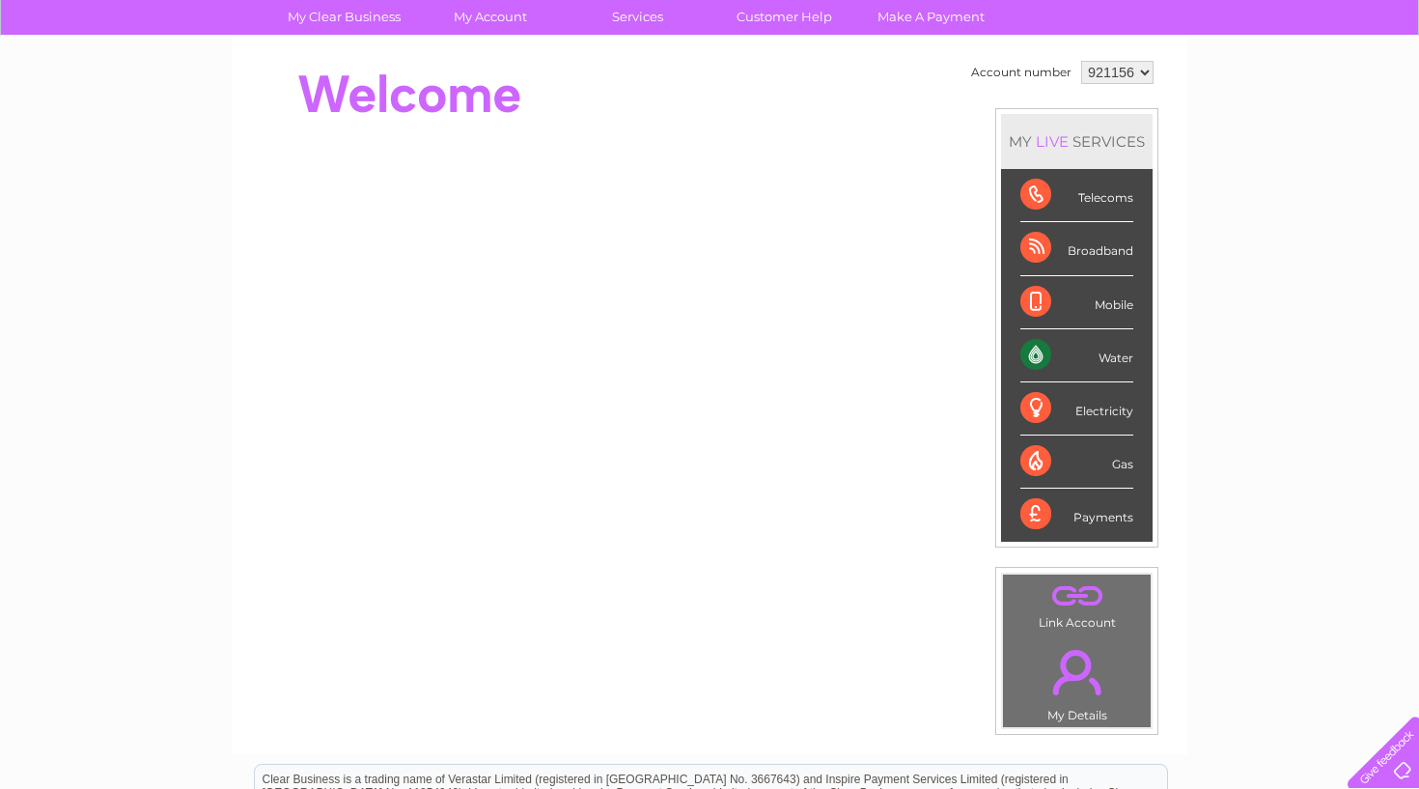
click at [1081, 661] on link "." at bounding box center [1077, 672] width 138 height 68
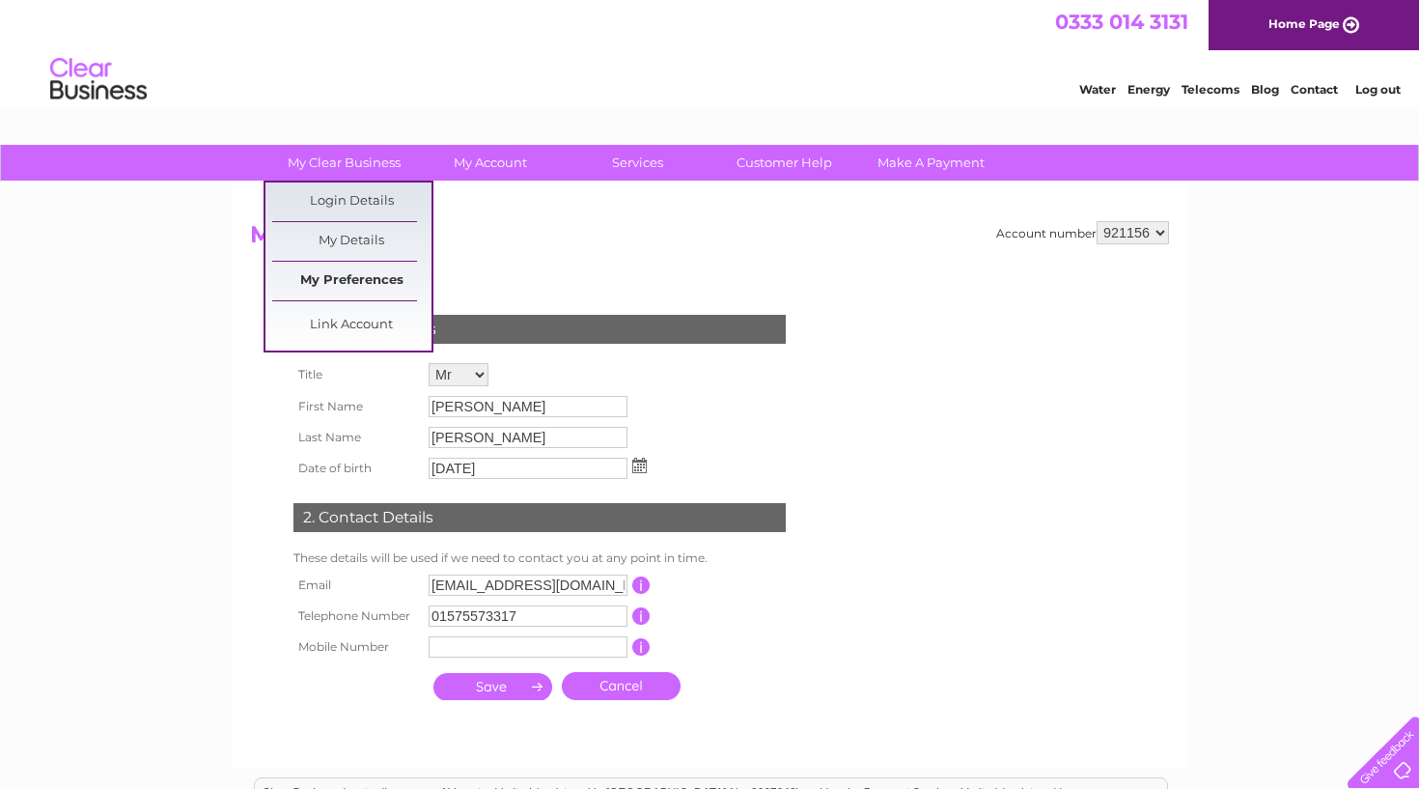
click at [354, 281] on link "My Preferences" at bounding box center [351, 281] width 159 height 39
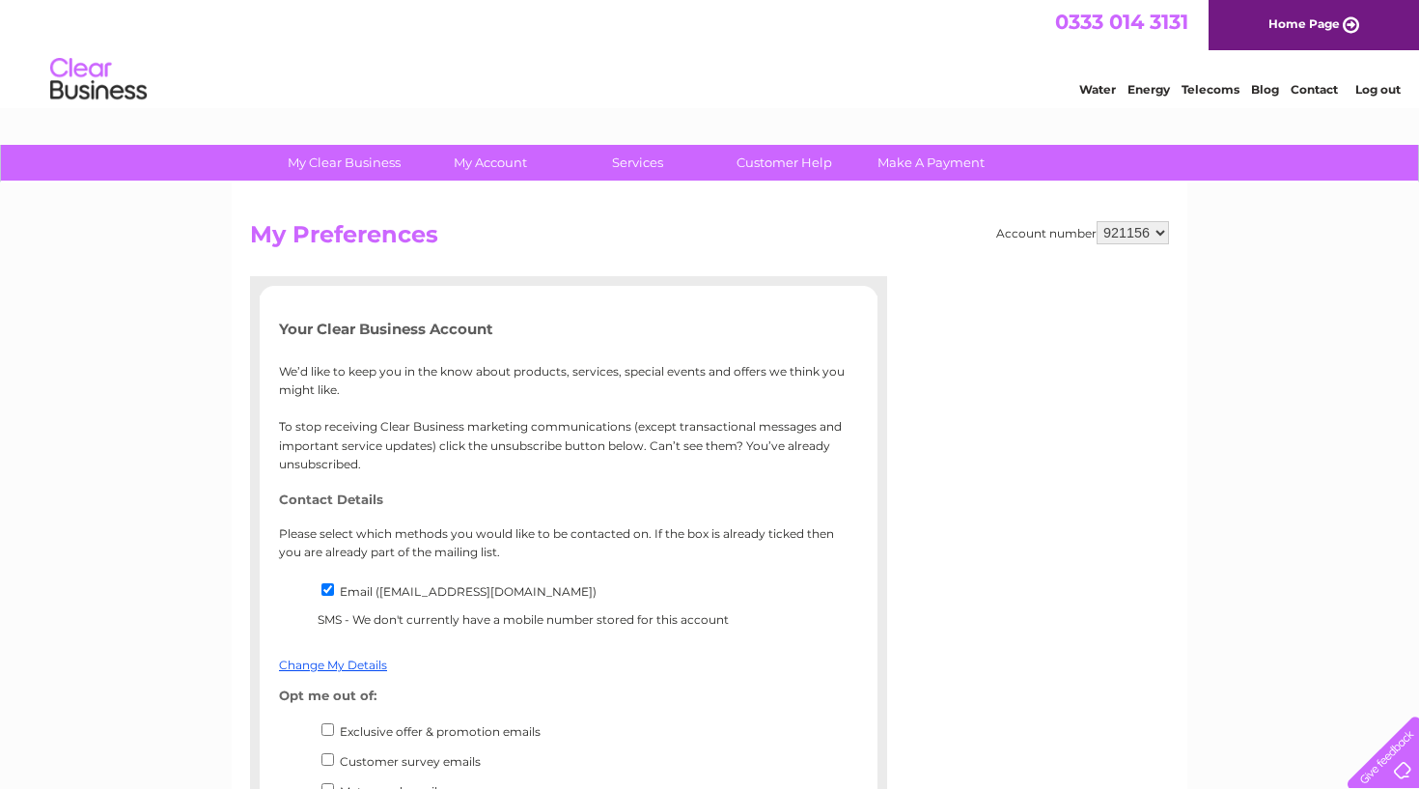
click at [1376, 94] on link "Log out" at bounding box center [1378, 89] width 45 height 14
